Goal: Task Accomplishment & Management: Complete application form

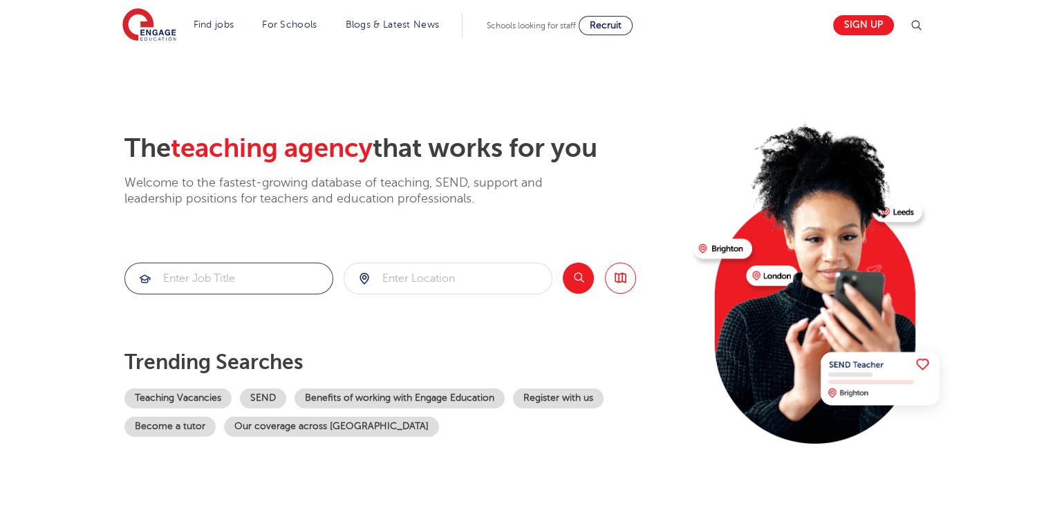
click at [244, 284] on input "search" at bounding box center [228, 278] width 207 height 30
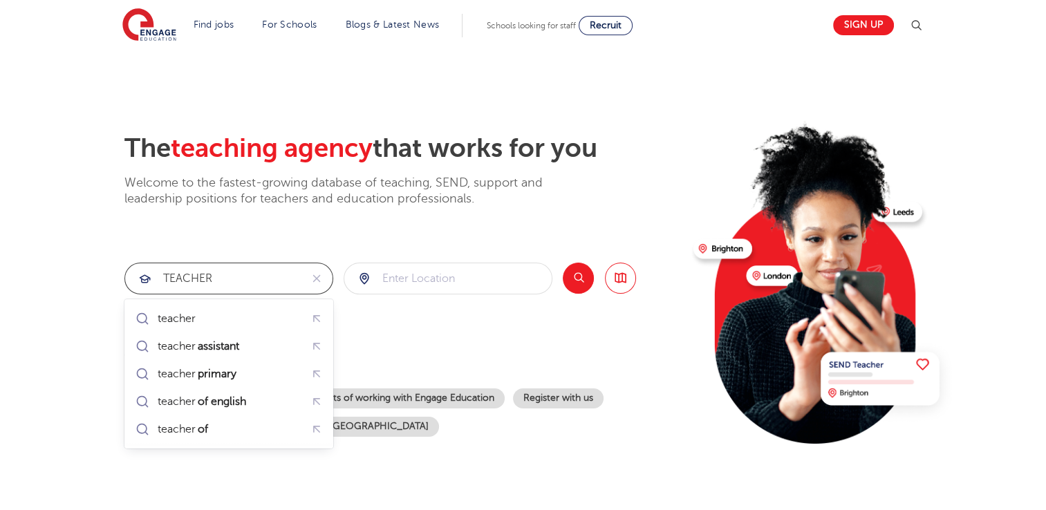
type input "TEACHER"
click at [411, 285] on input "search" at bounding box center [447, 278] width 207 height 30
type input "EALING"
click at [572, 278] on button "Search" at bounding box center [578, 278] width 31 height 31
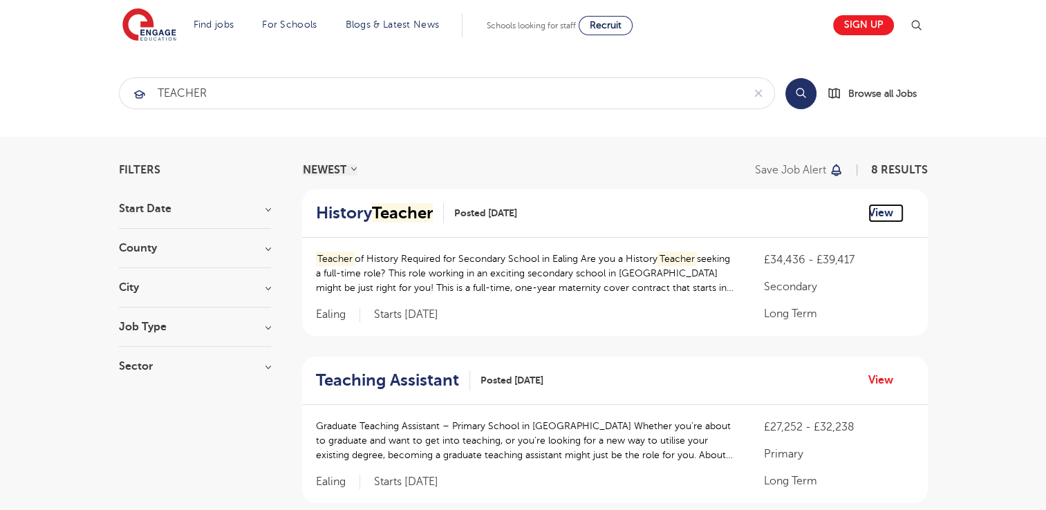
click at [886, 211] on link "View" at bounding box center [886, 213] width 35 height 18
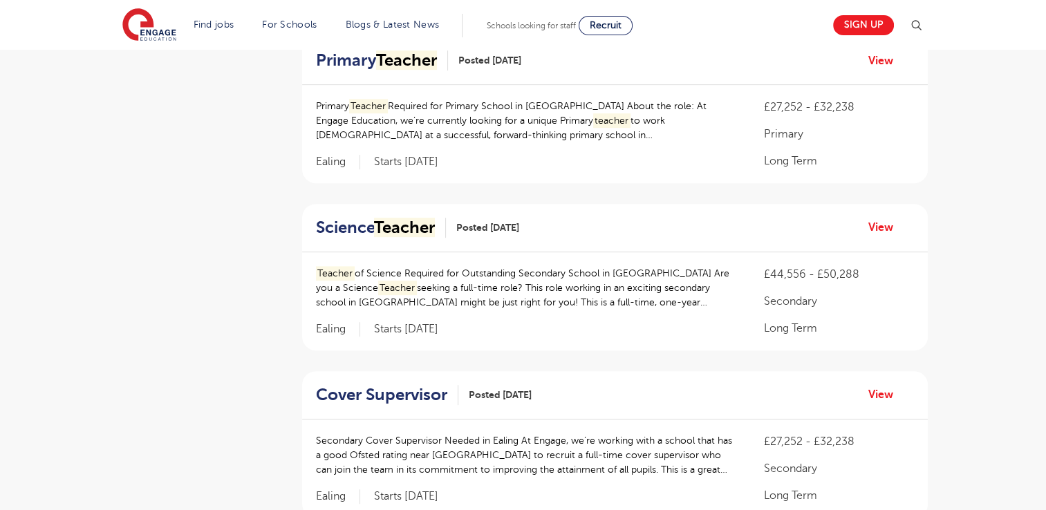
scroll to position [710, 0]
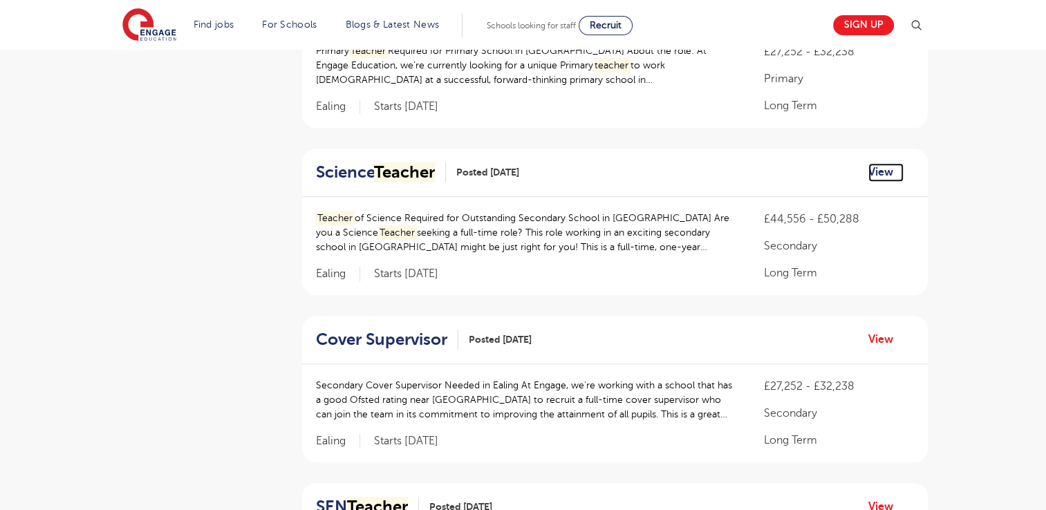
click at [881, 175] on link "View" at bounding box center [886, 172] width 35 height 18
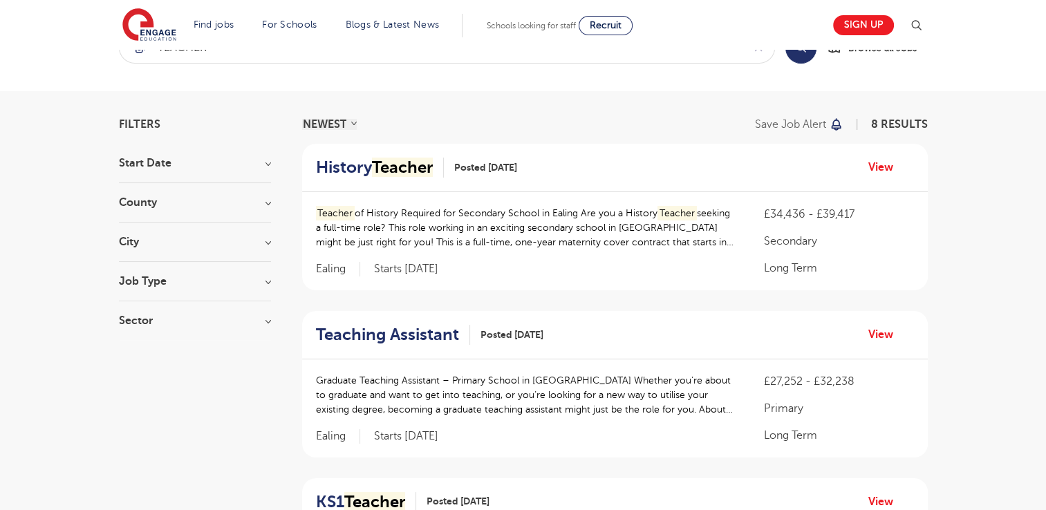
scroll to position [0, 0]
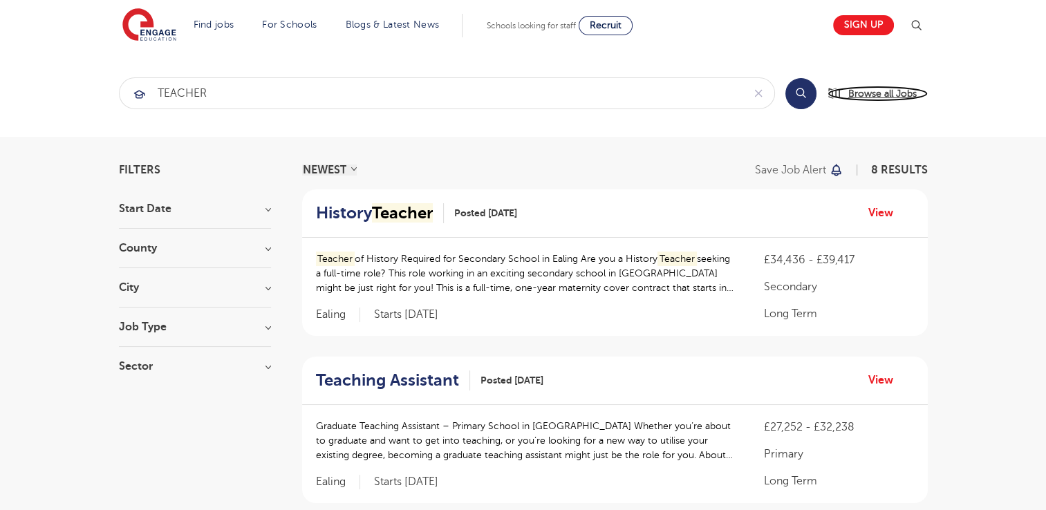
click at [884, 95] on span "Browse all Jobs" at bounding box center [883, 94] width 68 height 16
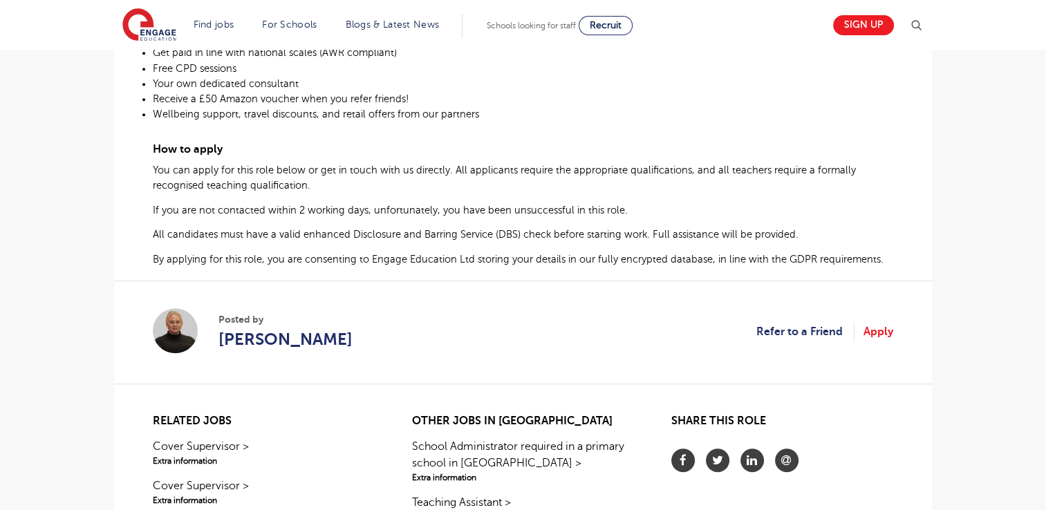
scroll to position [775, 0]
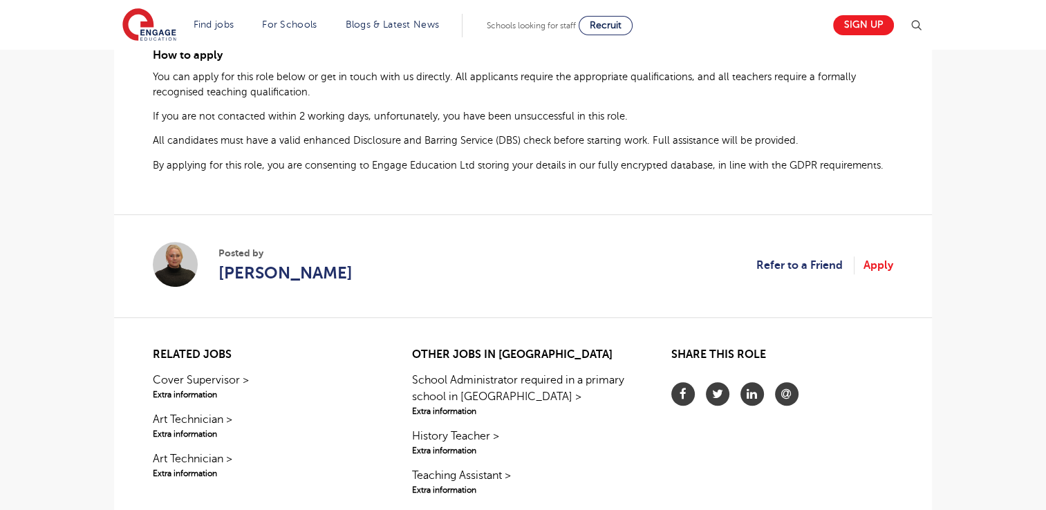
scroll to position [913, 0]
